Goal: Task Accomplishment & Management: Use online tool/utility

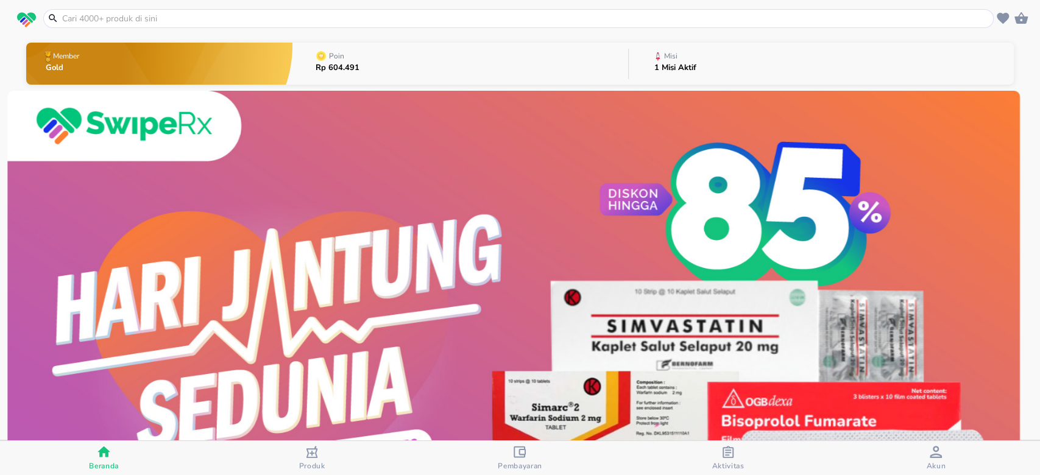
click at [679, 77] on div "1 Misi Aktif" at bounding box center [675, 71] width 42 height 15
